Goal: Transaction & Acquisition: Purchase product/service

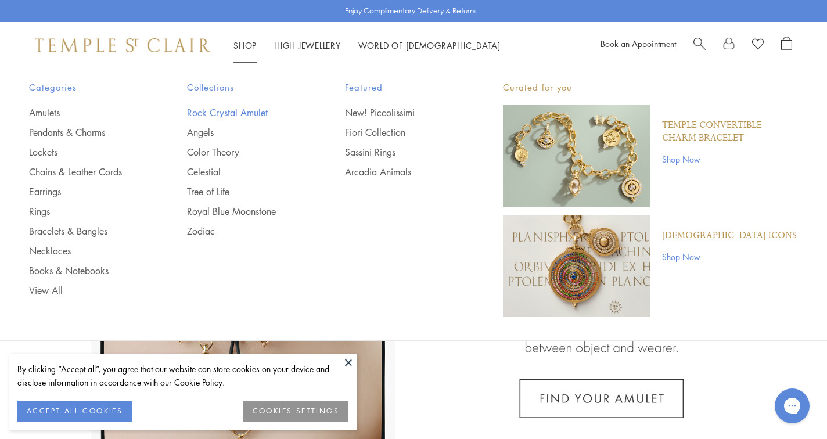
click at [235, 112] on link "Rock Crystal Amulet" at bounding box center [243, 112] width 112 height 13
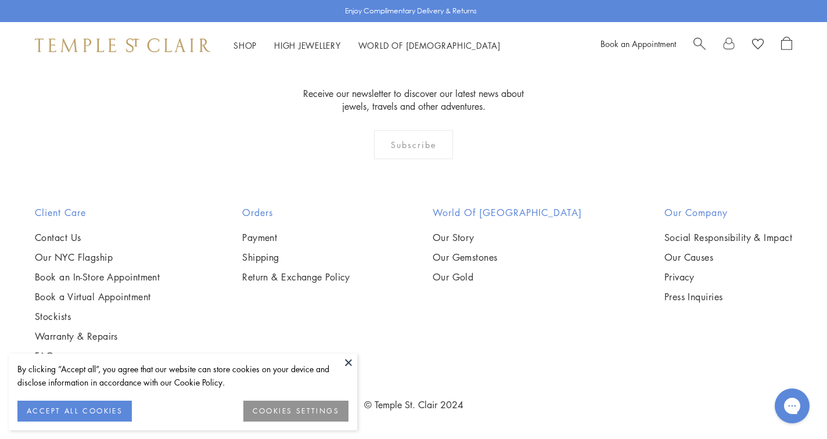
scroll to position [3319, 0]
click at [0, 0] on img at bounding box center [0, 0] width 0 height 0
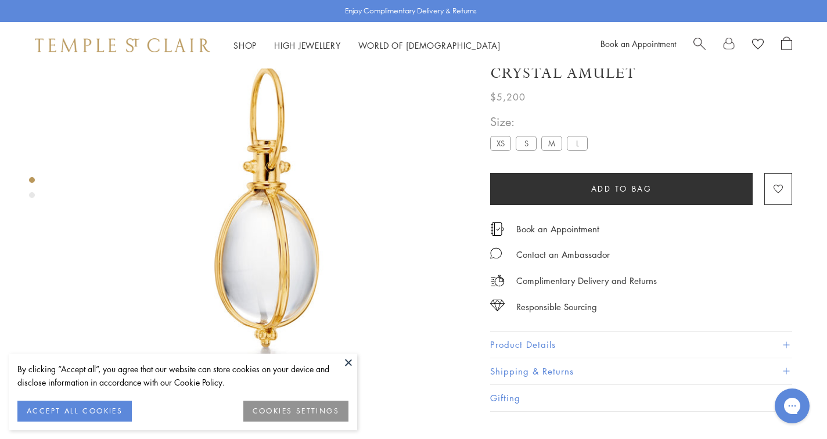
scroll to position [69, 0]
click at [526, 151] on label "S" at bounding box center [526, 144] width 21 height 15
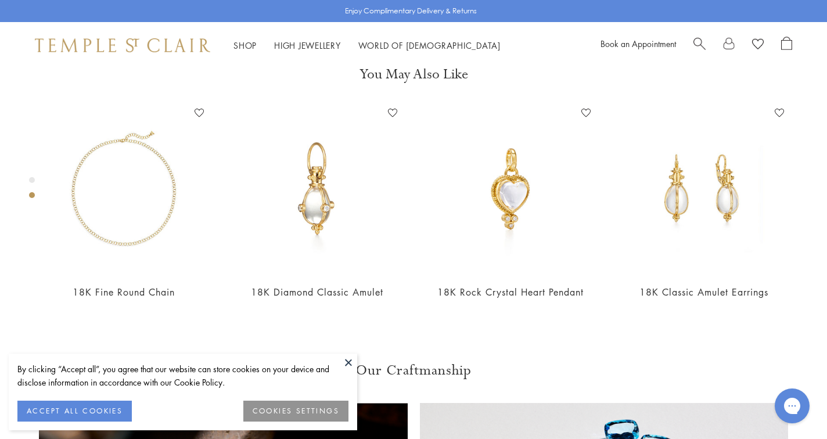
scroll to position [456, 0]
click at [347, 360] on button at bounding box center [348, 362] width 17 height 17
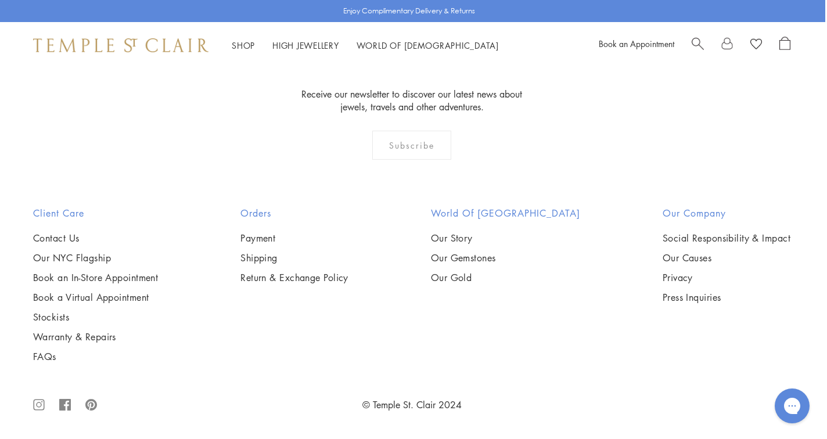
scroll to position [1620, 2]
click at [96, 258] on link "Our NYC Flagship" at bounding box center [95, 258] width 125 height 13
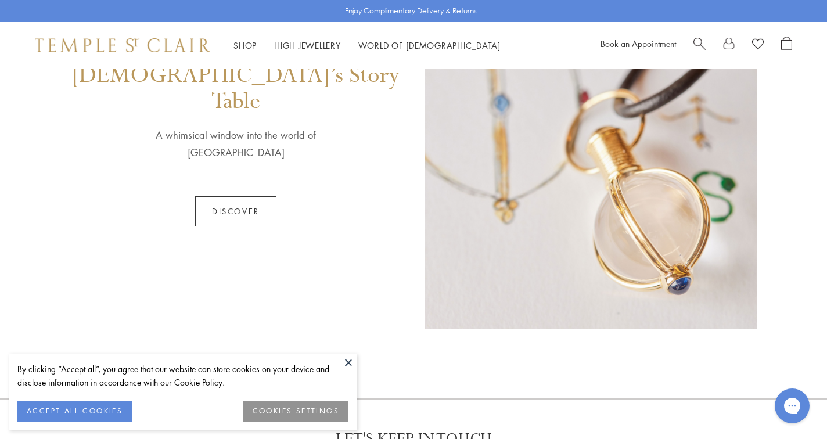
scroll to position [651, 0]
click at [539, 164] on img at bounding box center [591, 146] width 332 height 368
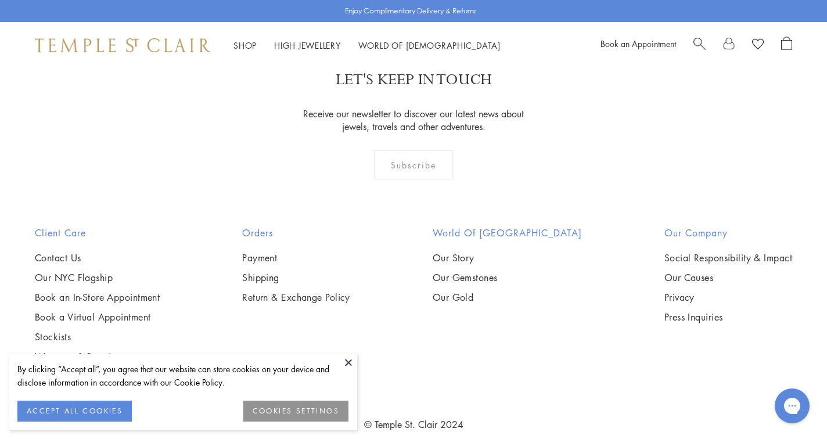
scroll to position [1010, 0]
click at [680, 272] on link "Our Causes" at bounding box center [729, 278] width 128 height 13
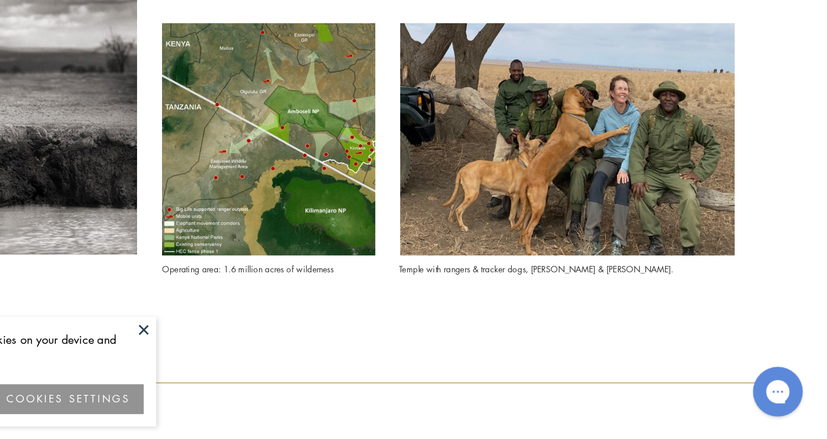
scroll to position [420, 0]
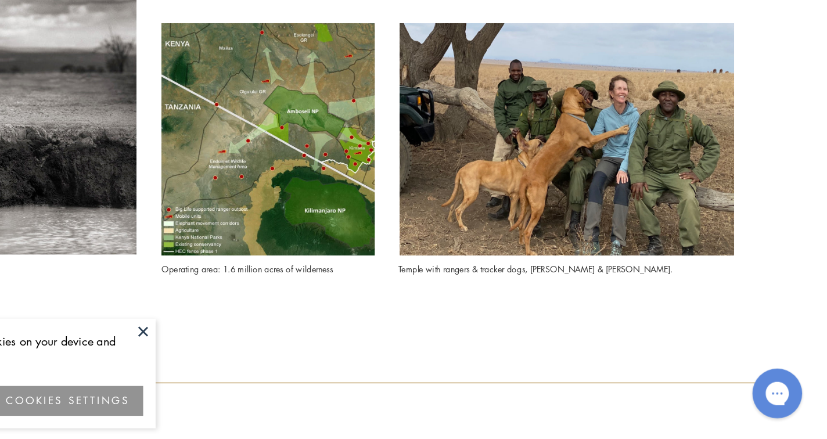
click at [528, 147] on img at bounding box center [645, 228] width 234 height 163
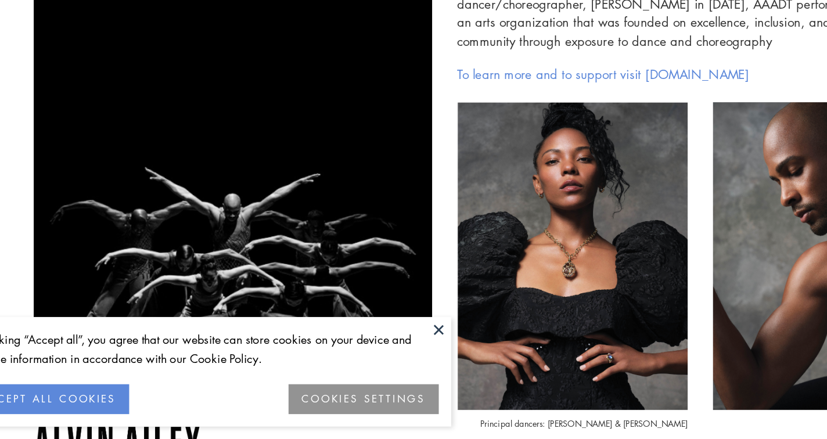
scroll to position [752, 0]
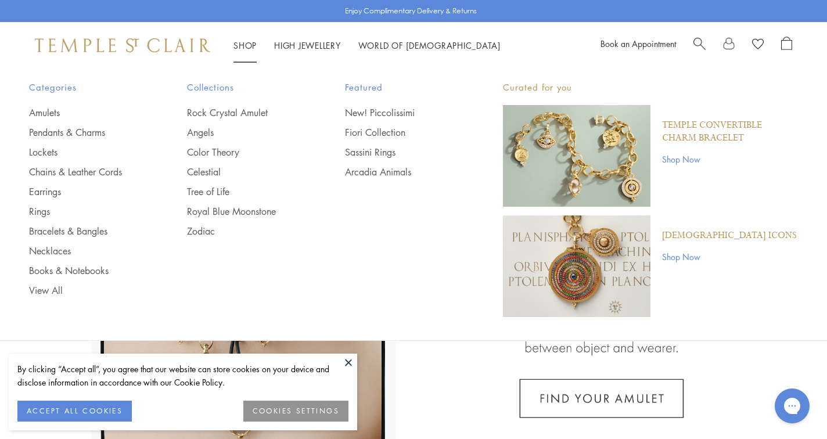
click at [245, 46] on link "Shop Shop" at bounding box center [245, 46] width 23 height 12
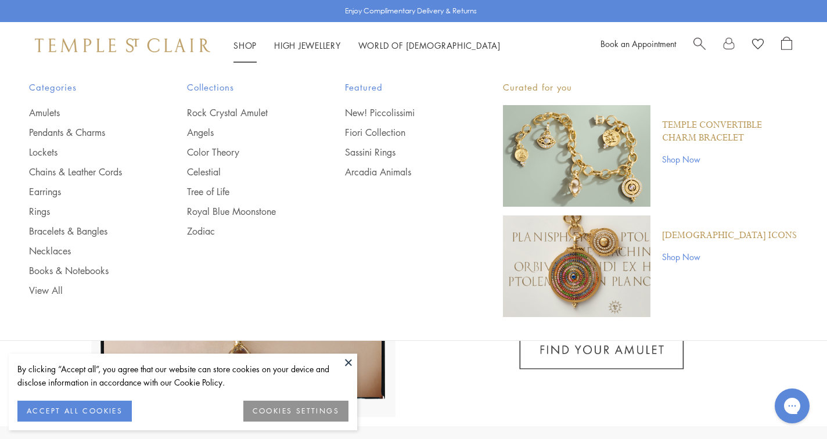
scroll to position [49, 0]
click at [64, 253] on link "Necklaces" at bounding box center [85, 251] width 112 height 13
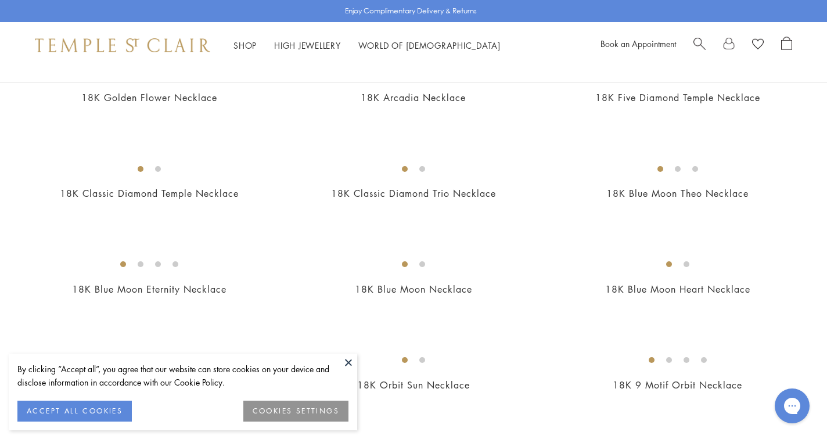
scroll to position [456, 0]
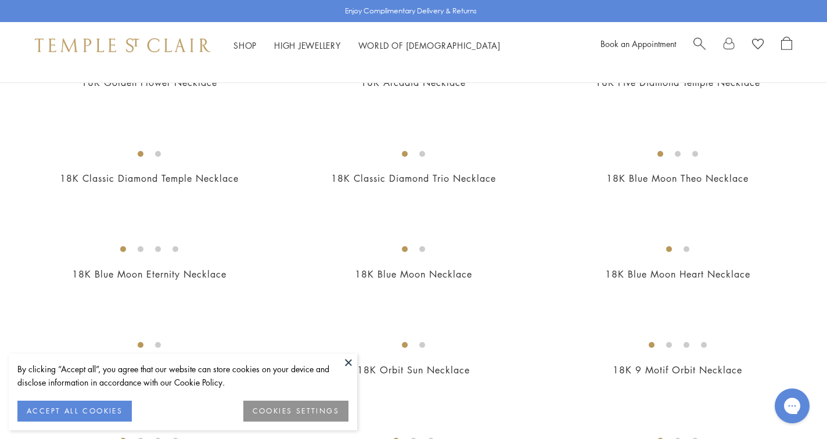
click at [0, 0] on img at bounding box center [0, 0] width 0 height 0
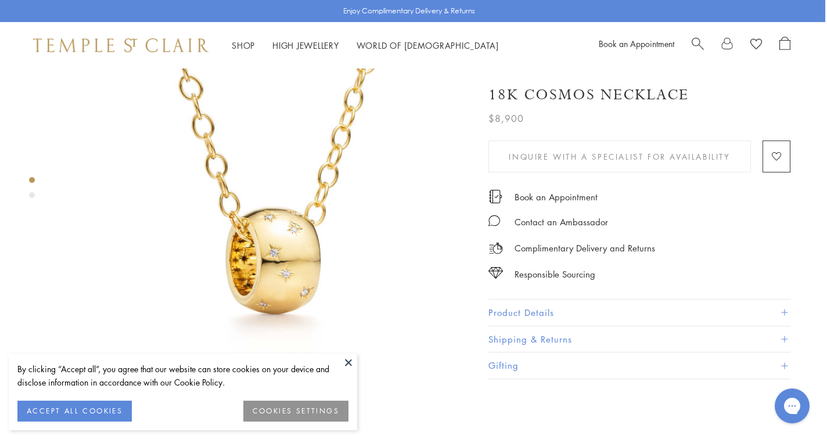
scroll to position [0, 2]
